Goal: Task Accomplishment & Management: Use online tool/utility

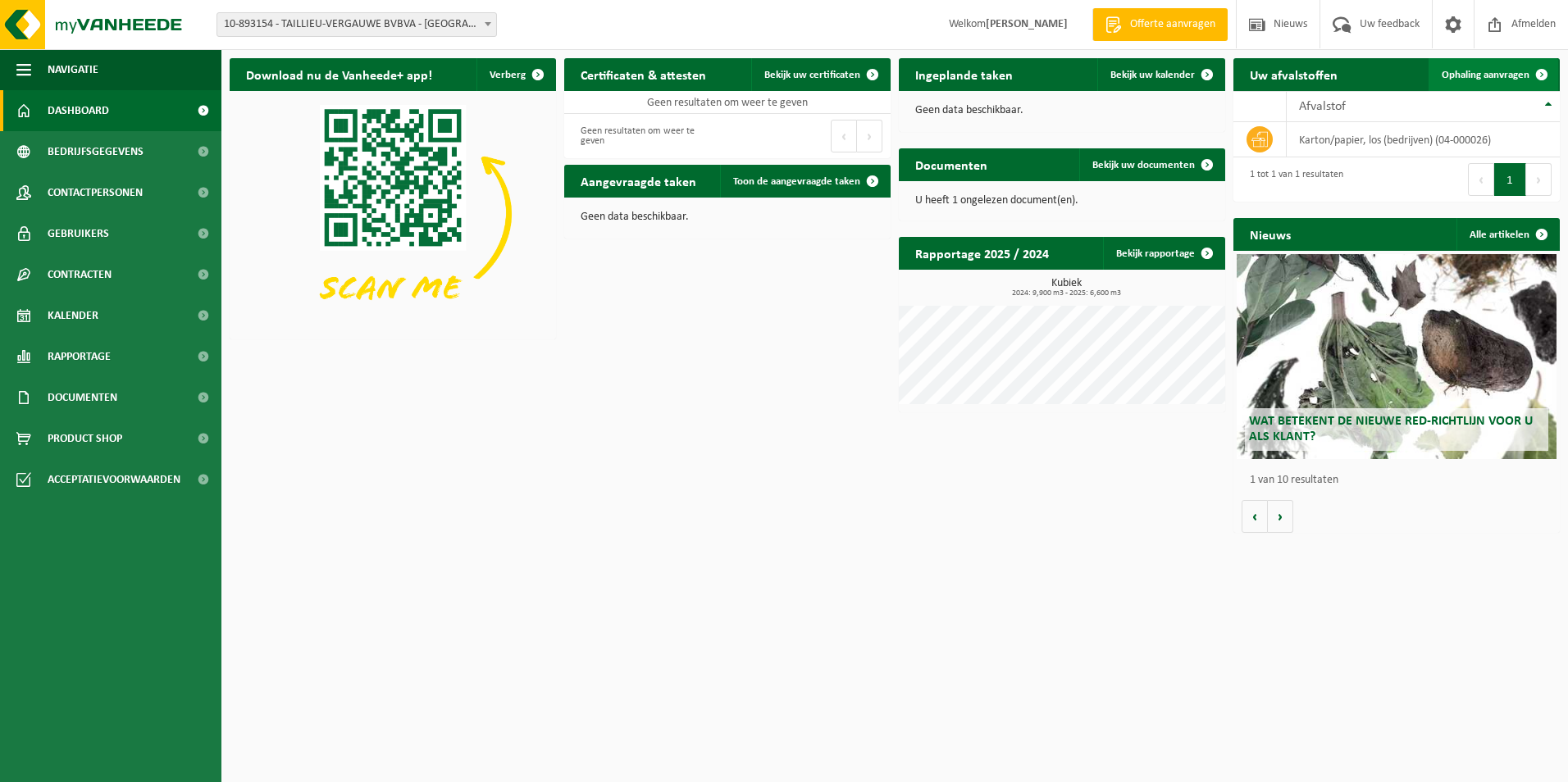
click at [1540, 71] on span at bounding box center [1541, 74] width 33 height 33
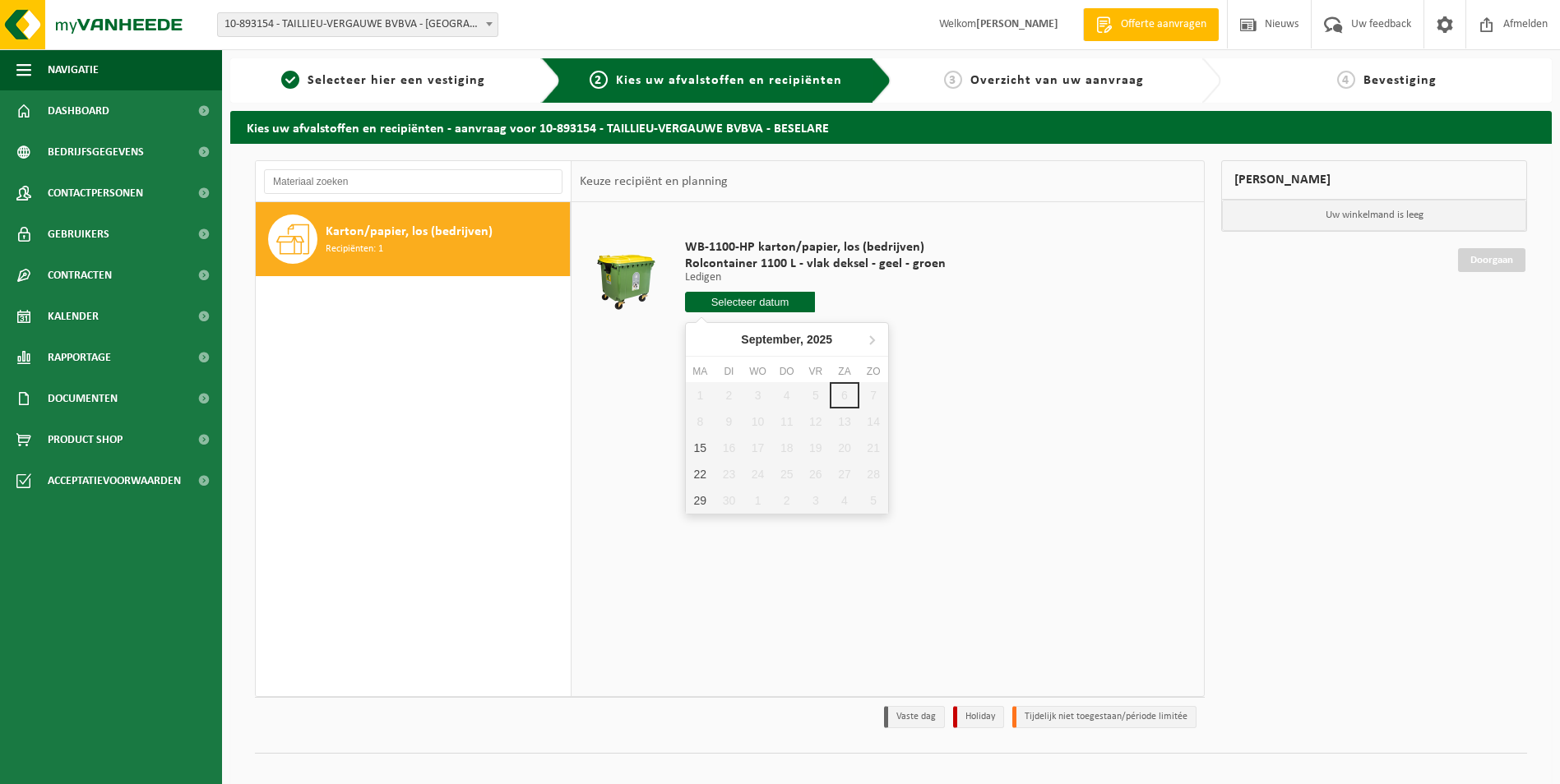
click at [790, 305] on input "text" at bounding box center [751, 302] width 131 height 21
click at [707, 454] on div "15" at bounding box center [701, 448] width 29 height 26
type input "Van 2025-09-15"
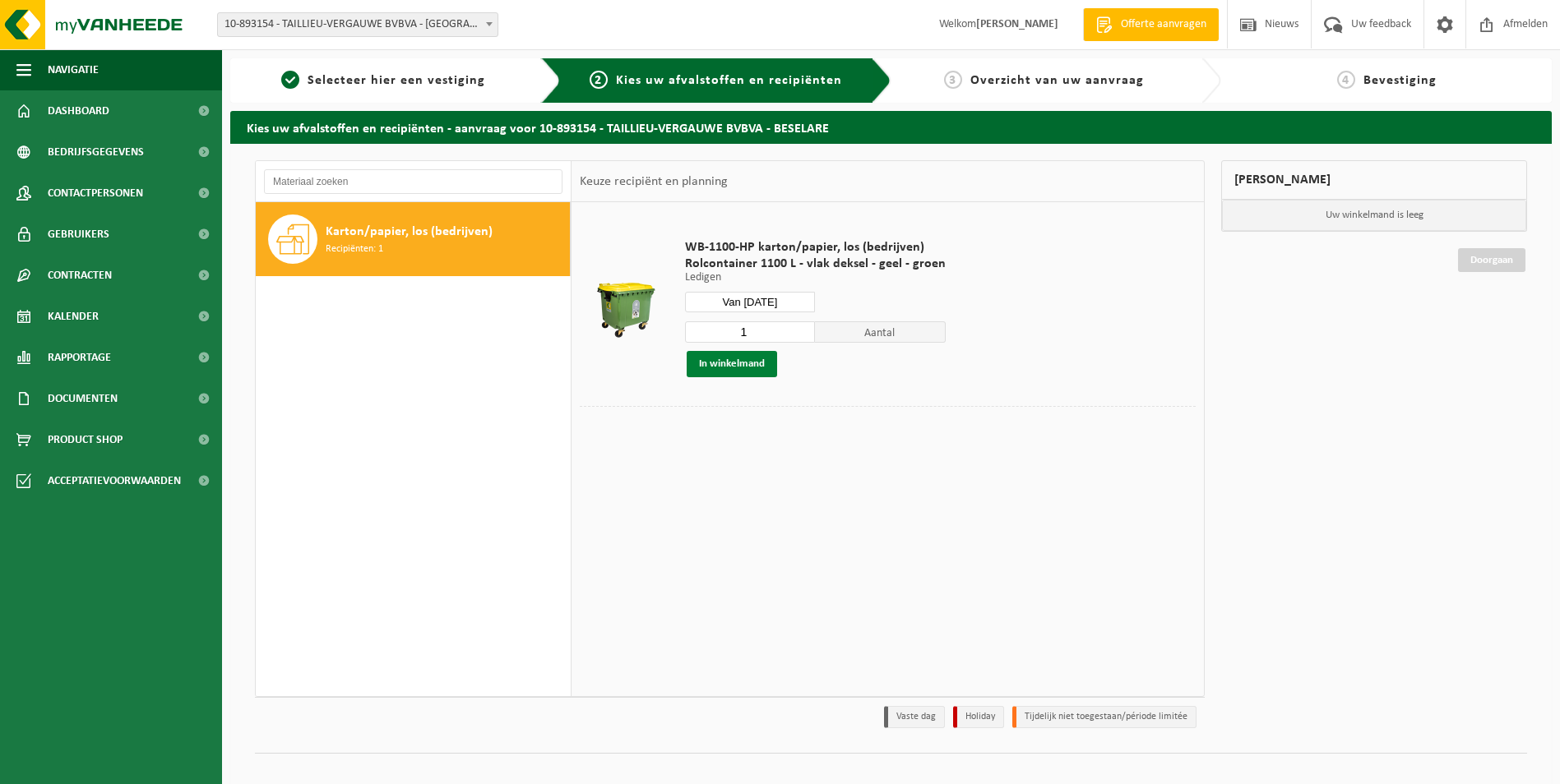
click at [746, 362] on button "In winkelmand" at bounding box center [732, 363] width 91 height 26
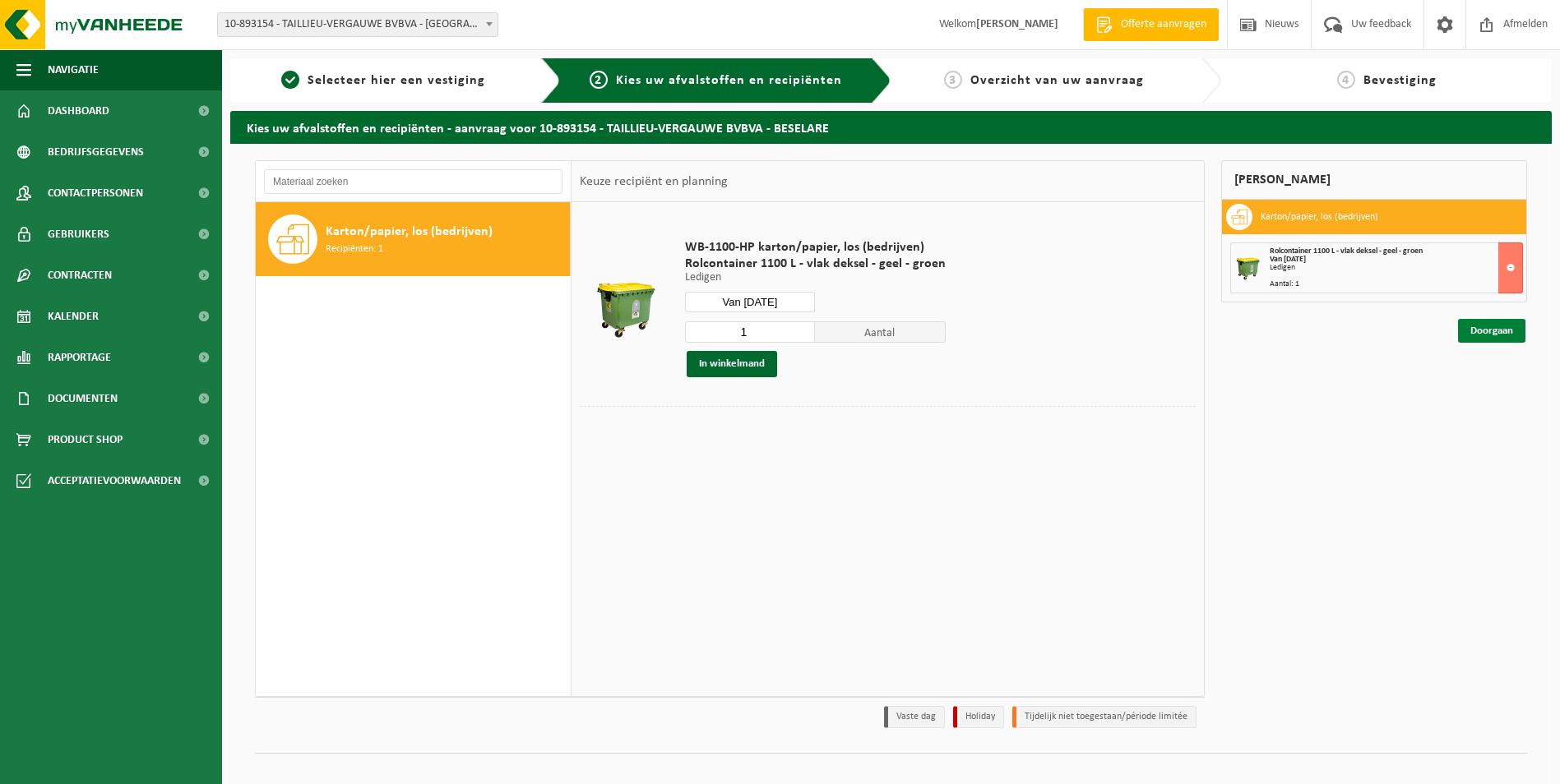
click at [1497, 333] on link "Doorgaan" at bounding box center [1491, 331] width 67 height 24
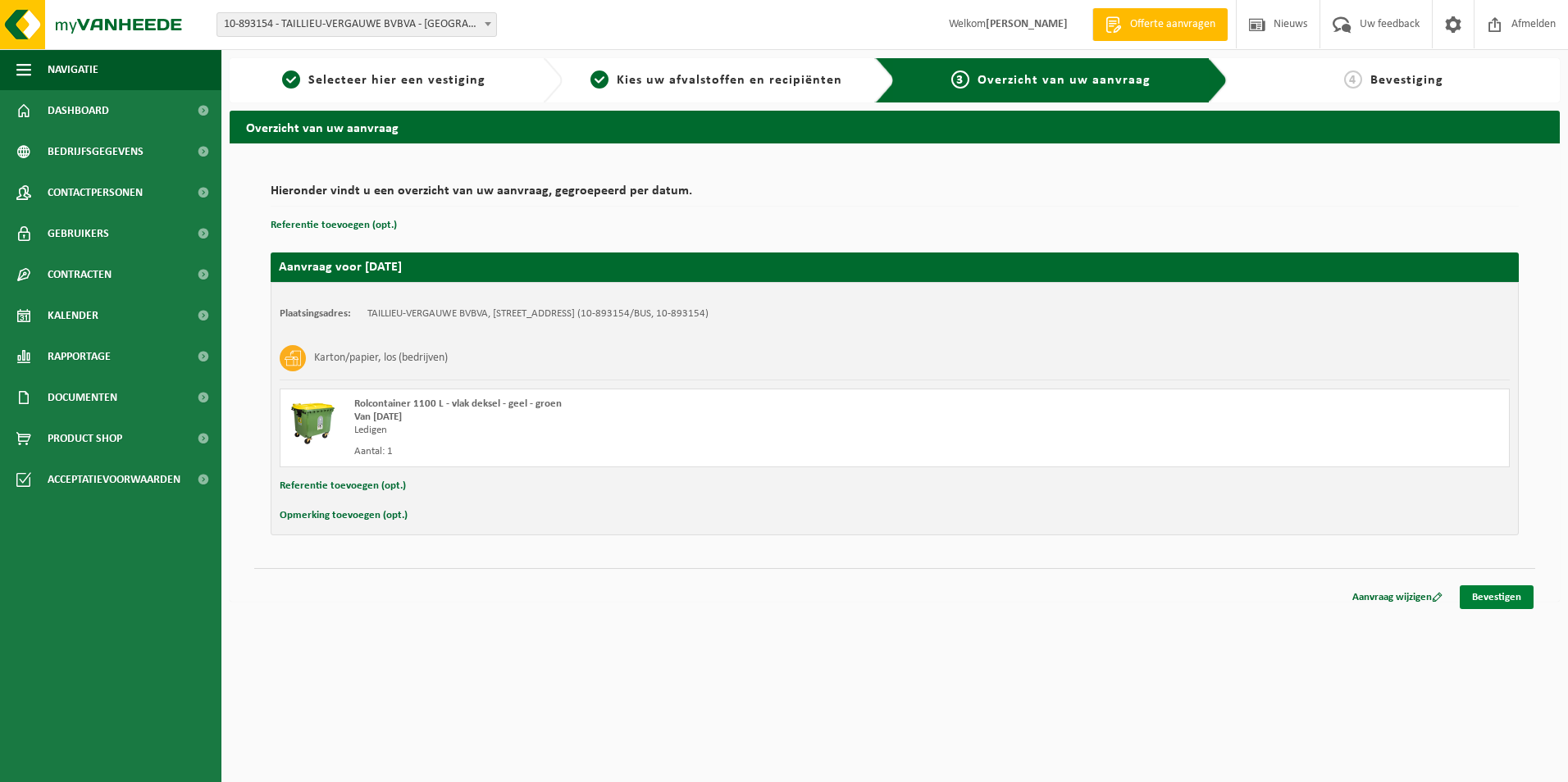
click at [1501, 599] on link "Bevestigen" at bounding box center [1497, 598] width 74 height 24
